Goal: Task Accomplishment & Management: Manage account settings

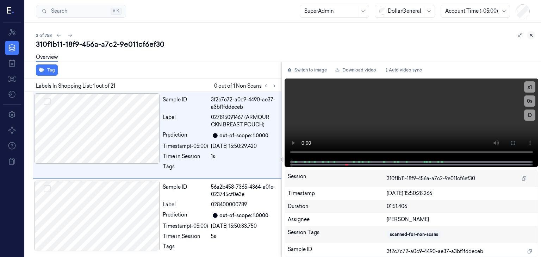
click at [533, 36] on icon at bounding box center [531, 35] width 5 height 5
click at [533, 36] on div "3 of 758 310f1b11-18f9-456a-a7c2-9e011cf6ef30 Overview Tag Labels In Shopping L…" at bounding box center [283, 140] width 516 height 235
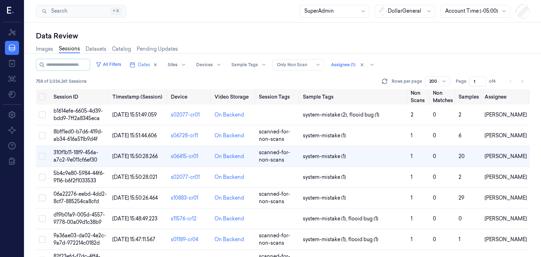
scroll to position [1, 0]
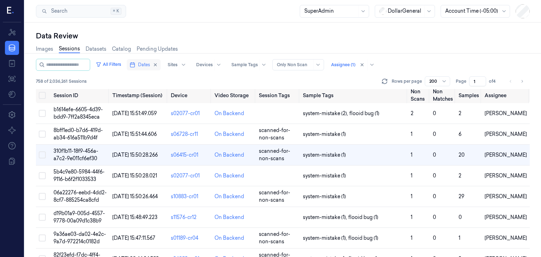
click at [149, 66] on span "Dates" at bounding box center [144, 65] width 12 height 6
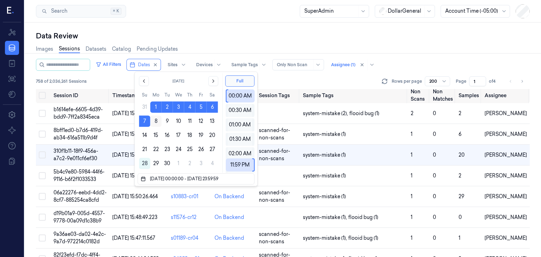
click at [159, 118] on button "8" at bounding box center [155, 121] width 11 height 11
click at [144, 131] on button "14" at bounding box center [144, 135] width 11 height 11
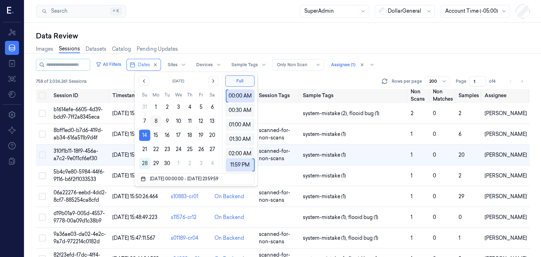
click at [153, 123] on button "8" at bounding box center [155, 121] width 11 height 11
type input "[DATE] 00:00:00 - [DATE] 23:59:59"
click at [210, 37] on div "Data Review" at bounding box center [283, 36] width 494 height 10
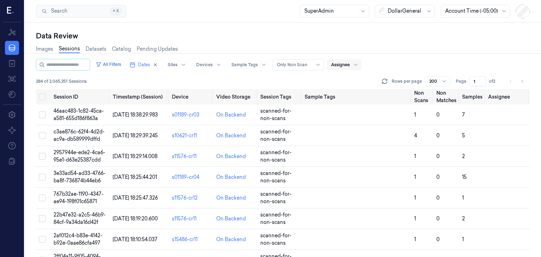
click at [318, 79] on div "284 of 2,065,251 Sessions Rows per page 200 Page 1 of 2" at bounding box center [283, 81] width 494 height 10
click at [135, 66] on icon "button" at bounding box center [133, 65] width 6 height 6
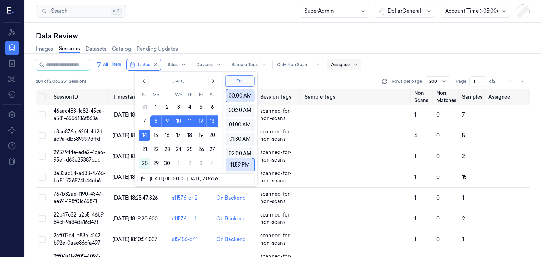
click at [278, 82] on div "284 of 2,065,251 Sessions Rows per page 200 Page 1 of 2" at bounding box center [283, 81] width 494 height 10
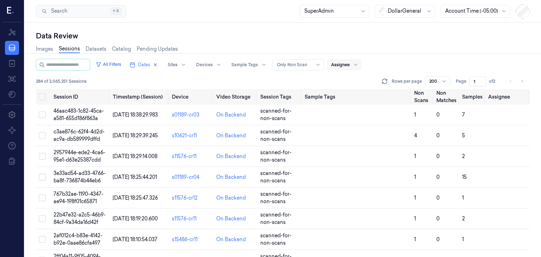
click at [499, 45] on div "Images Sessions Datasets Catalog Pending Updates" at bounding box center [283, 50] width 494 height 18
click at [147, 69] on button "Dates" at bounding box center [144, 64] width 34 height 11
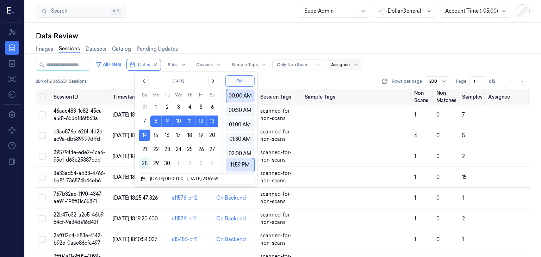
click at [497, 47] on div "Images Sessions Datasets Catalog Pending Updates" at bounding box center [283, 50] width 494 height 18
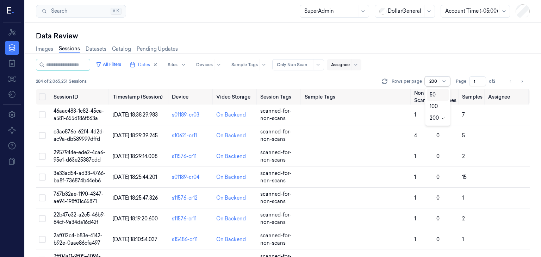
click at [442, 78] on div at bounding box center [444, 81] width 9 height 9
click at [435, 94] on div "50" at bounding box center [433, 94] width 6 height 7
click at [42, 95] on button "Select all" at bounding box center [42, 96] width 7 height 7
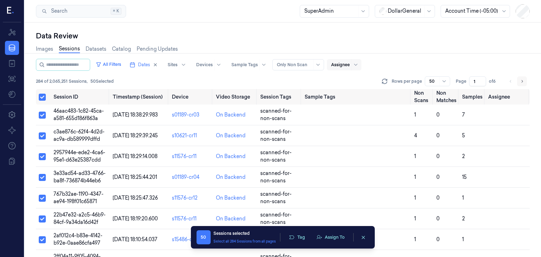
click at [523, 79] on icon "Go to next page" at bounding box center [522, 82] width 4 height 6
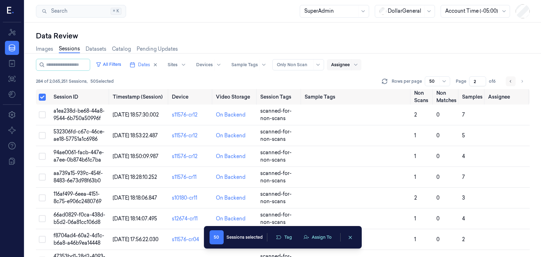
click at [511, 78] on button "Go to previous page" at bounding box center [511, 81] width 10 height 10
type input "1"
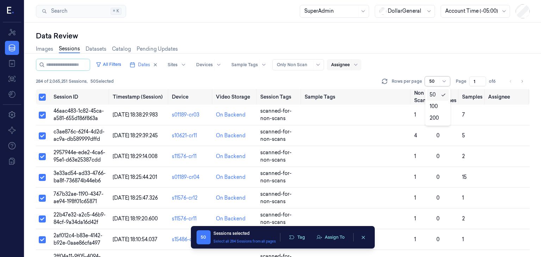
click at [436, 83] on div at bounding box center [433, 81] width 9 height 6
click at [431, 104] on div "100" at bounding box center [434, 106] width 8 height 7
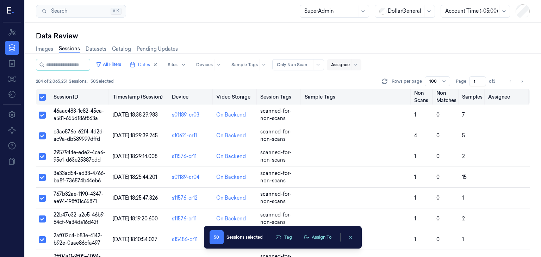
click at [42, 96] on button "Select all" at bounding box center [42, 97] width 7 height 7
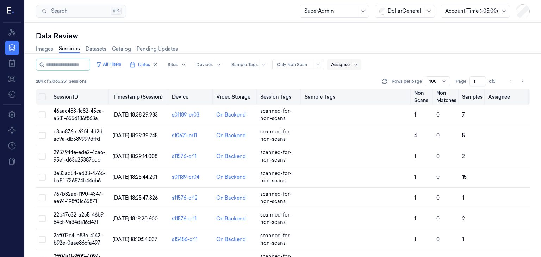
click at [42, 96] on button "Select all" at bounding box center [42, 96] width 7 height 7
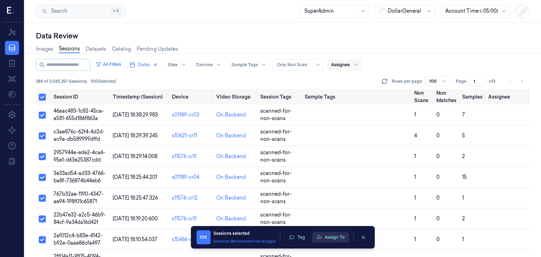
click at [321, 237] on icon "button" at bounding box center [319, 237] width 5 height 4
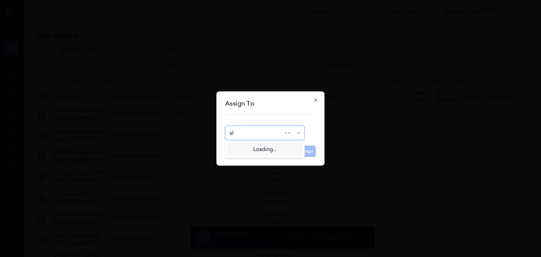
type input "shan"
click at [282, 164] on div "[PERSON_NAME]" at bounding box center [265, 160] width 70 height 7
click at [305, 151] on button "Assign" at bounding box center [306, 151] width 19 height 11
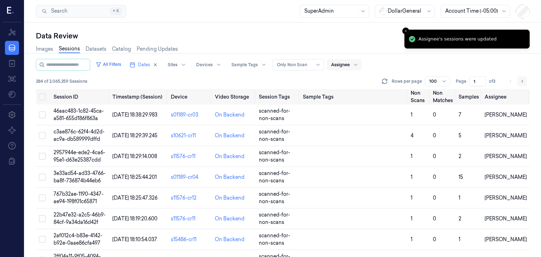
click at [520, 82] on icon "Go to next page" at bounding box center [522, 82] width 4 height 6
type input "2"
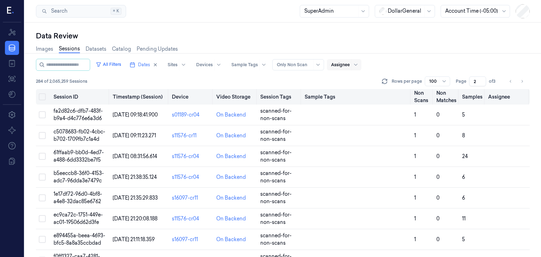
click at [42, 98] on button "Select all" at bounding box center [42, 96] width 7 height 7
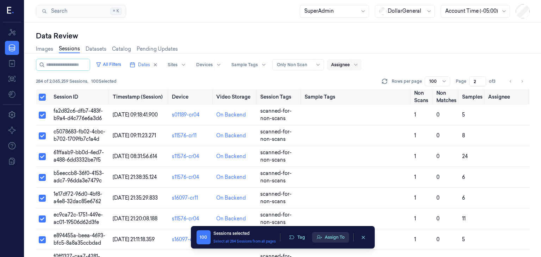
click at [325, 238] on button "Assign To" at bounding box center [330, 237] width 37 height 11
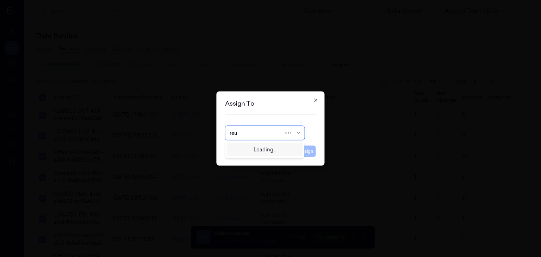
type input "reut"
click at [273, 148] on div "Reut Argaman" at bounding box center [265, 148] width 70 height 7
click at [282, 150] on button "Cancel" at bounding box center [283, 151] width 21 height 11
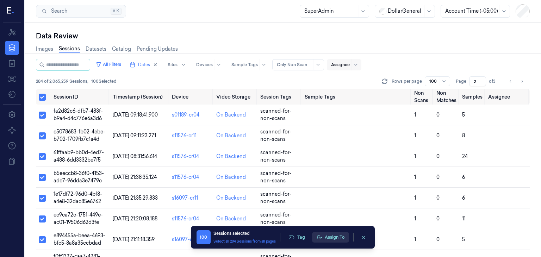
click at [327, 238] on button "Assign To" at bounding box center [330, 237] width 37 height 11
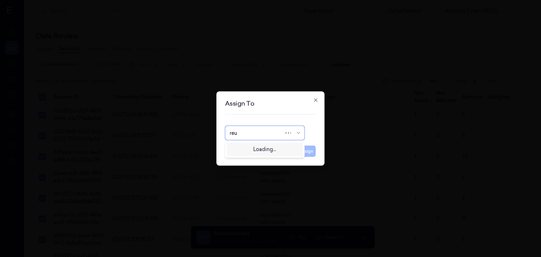
type input "reut"
click at [267, 148] on div "Reut Argaman" at bounding box center [265, 148] width 70 height 7
click at [305, 150] on button "Assign" at bounding box center [306, 151] width 19 height 11
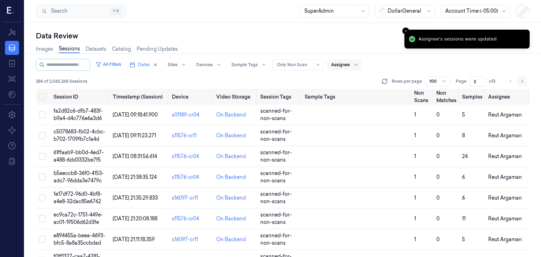
click at [522, 82] on icon "Go to next page" at bounding box center [522, 82] width 4 height 6
type input "3"
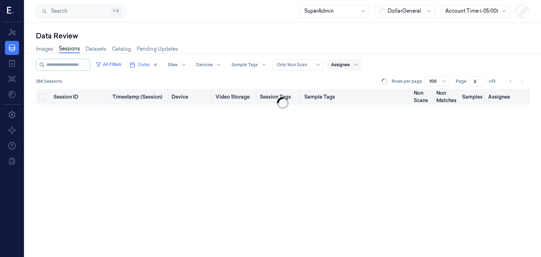
click at [42, 98] on button "Select all" at bounding box center [42, 96] width 7 height 7
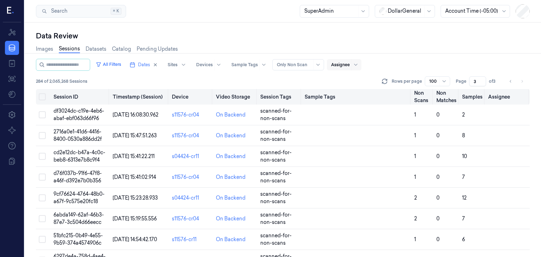
click at [39, 98] on button "Select all" at bounding box center [42, 96] width 7 height 7
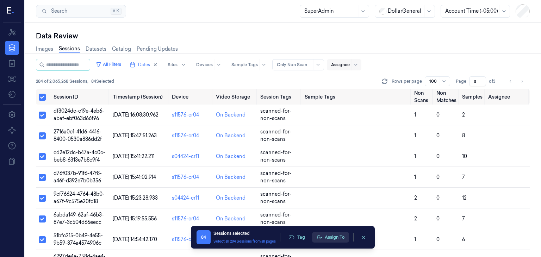
click at [335, 234] on button "Assign To" at bounding box center [330, 237] width 37 height 11
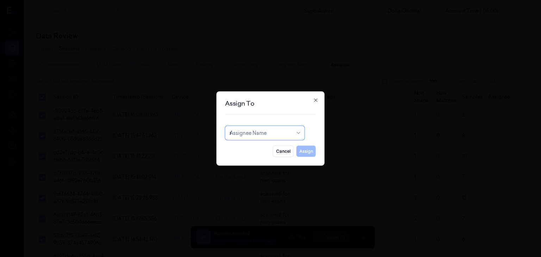
type input "re"
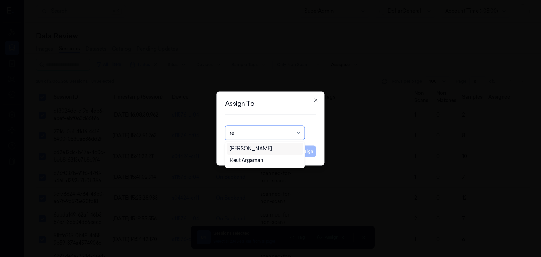
click at [266, 151] on div "[PERSON_NAME]" at bounding box center [265, 148] width 70 height 7
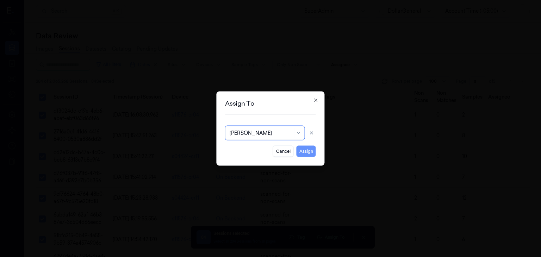
click at [304, 152] on button "Assign" at bounding box center [306, 151] width 19 height 11
